Goal: Task Accomplishment & Management: Manage account settings

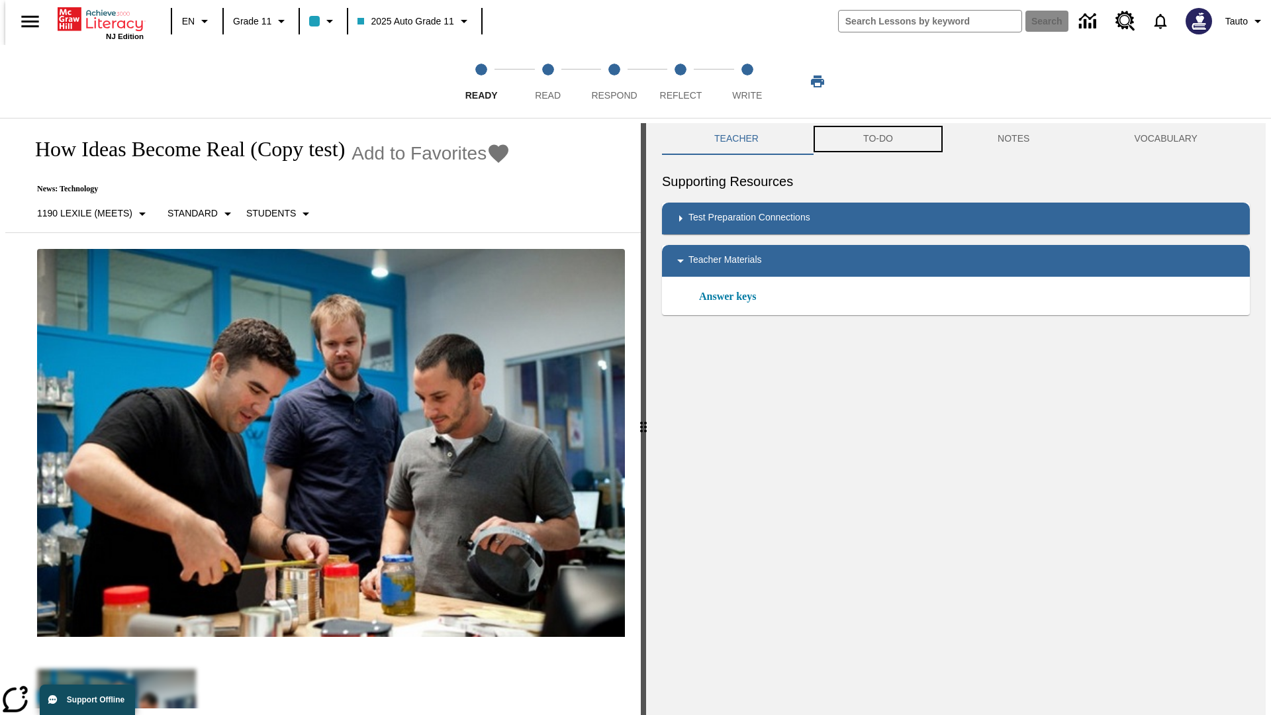
click at [877, 139] on button "TO-DO" at bounding box center [878, 139] width 134 height 32
